Goal: Find contact information: Obtain details needed to contact an individual or organization

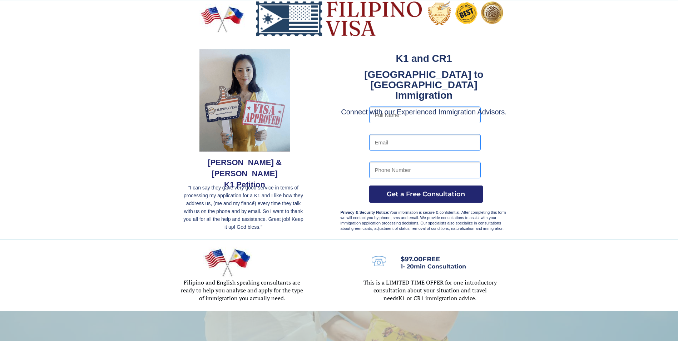
click at [412, 265] on span "1- 20min Consultation" at bounding box center [433, 266] width 65 height 7
click at [435, 78] on strong "[GEOGRAPHIC_DATA] to [GEOGRAPHIC_DATA] Immigration" at bounding box center [423, 85] width 119 height 32
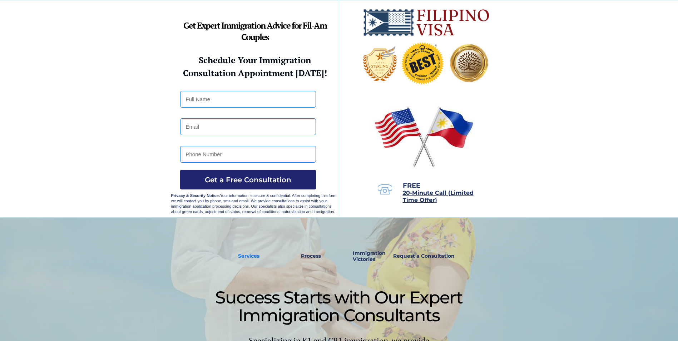
click at [253, 254] on strong "Services" at bounding box center [248, 256] width 21 height 6
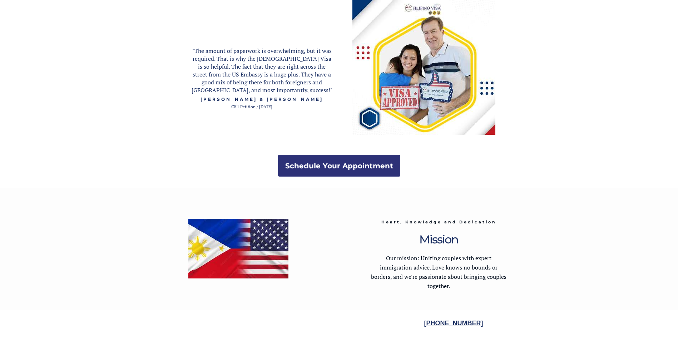
scroll to position [1377, 0]
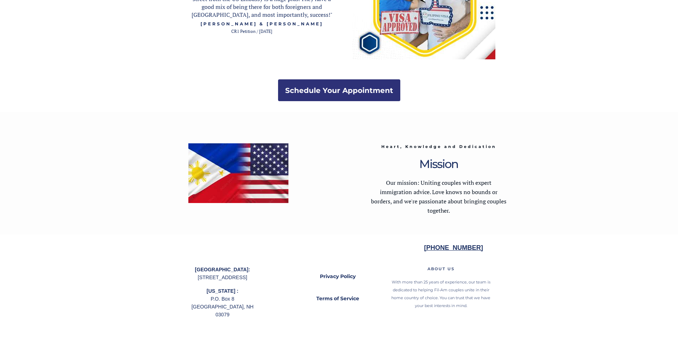
click at [461, 248] on strong "[PHONE_NUMBER]" at bounding box center [453, 247] width 59 height 7
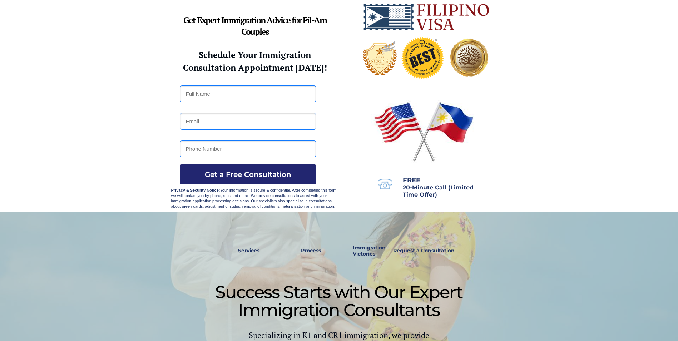
scroll to position [0, 0]
